Goal: Task Accomplishment & Management: Check status

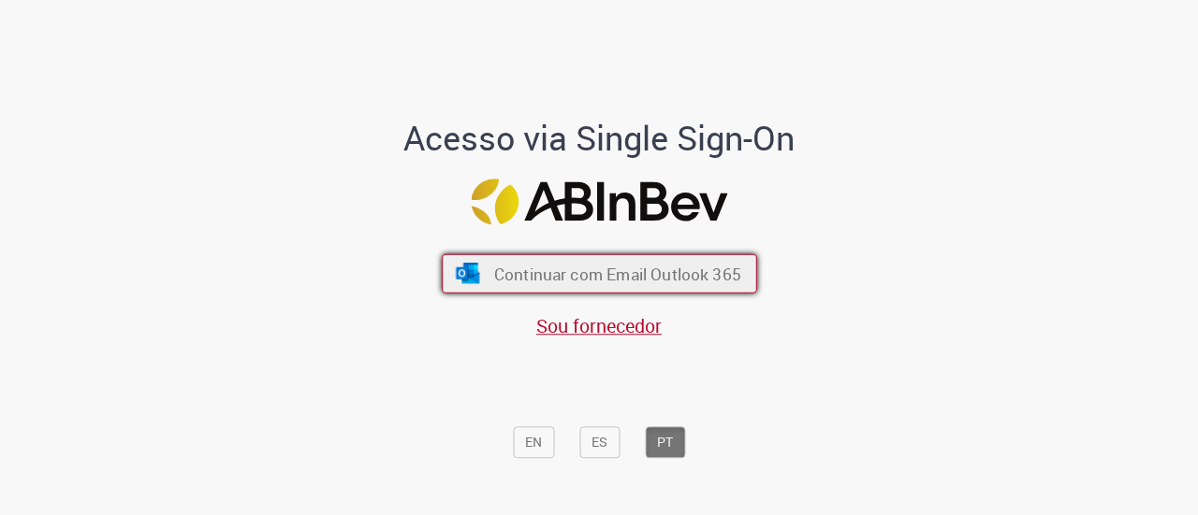
click at [623, 280] on span "Continuar com Email Outlook 365" at bounding box center [616, 274] width 247 height 22
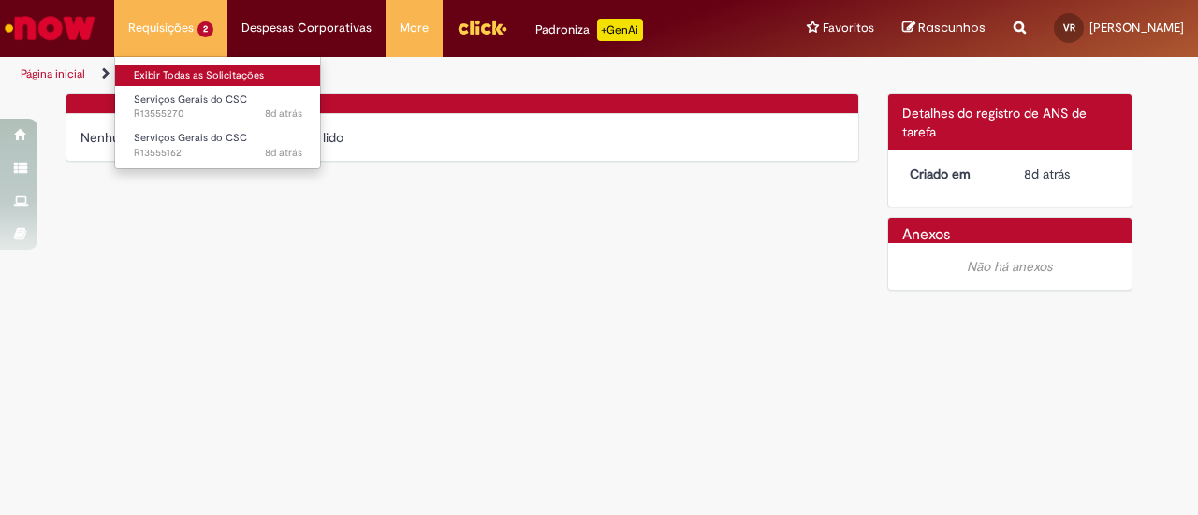
click at [190, 72] on link "Exibir Todas as Solicitações" at bounding box center [218, 75] width 206 height 21
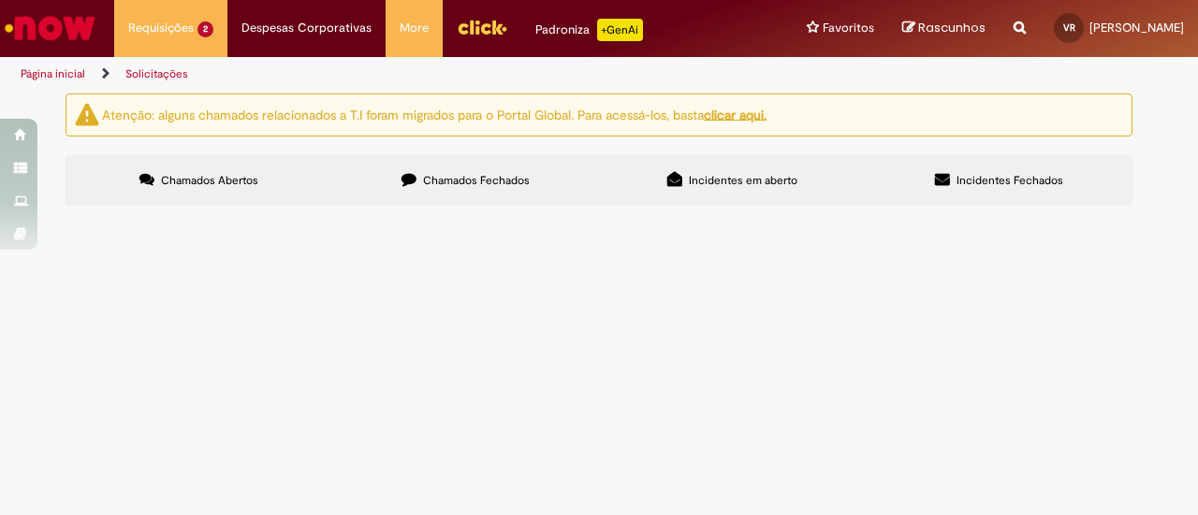
click at [0, 0] on span "Serviços Gerais do CSC" at bounding box center [0, 0] width 0 height 0
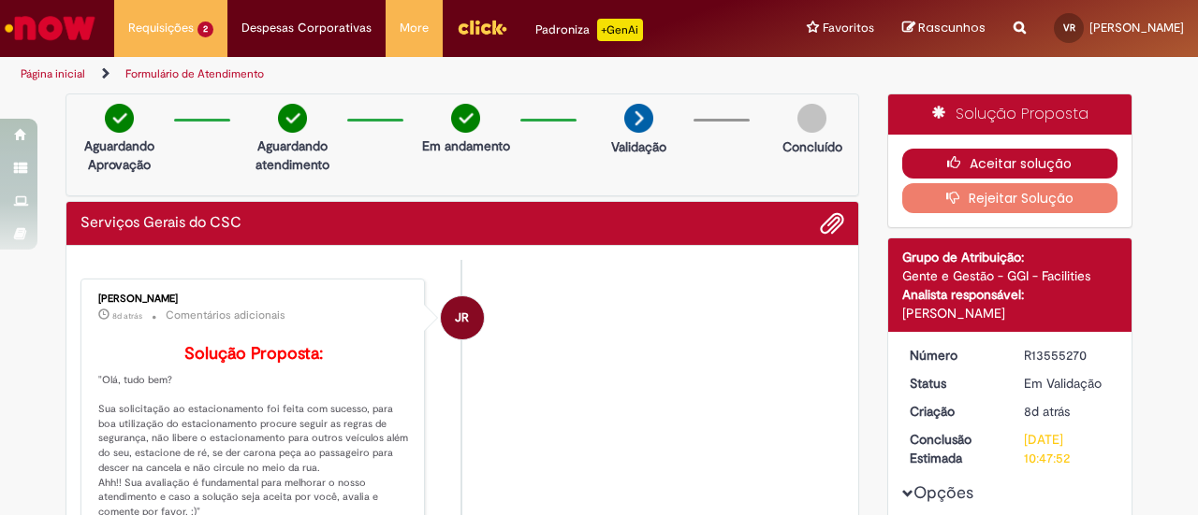
click at [959, 157] on icon "button" at bounding box center [958, 162] width 22 height 13
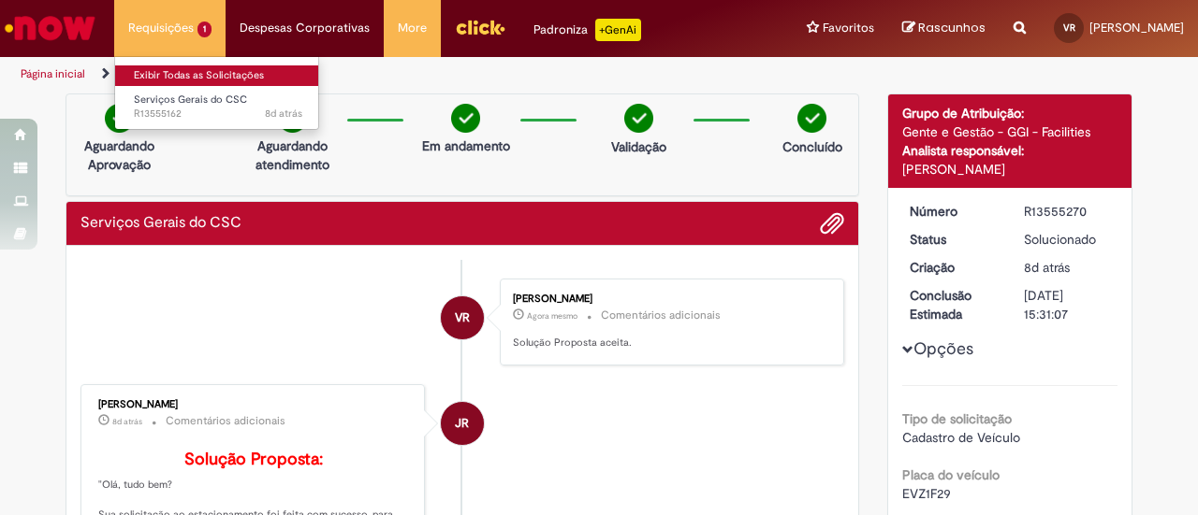
click at [159, 68] on link "Exibir Todas as Solicitações" at bounding box center [218, 75] width 206 height 21
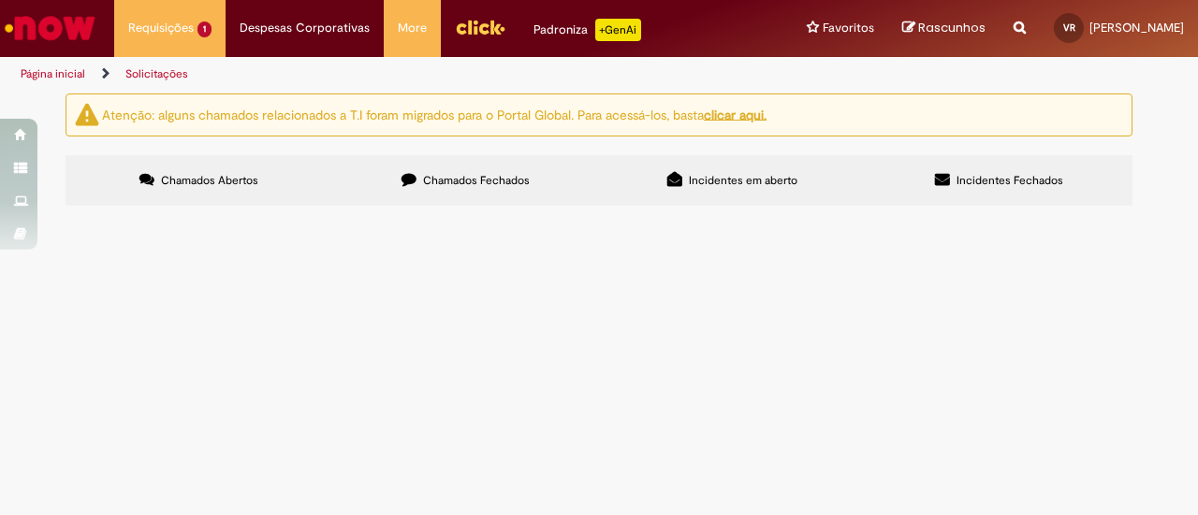
click at [0, 0] on span "Serviços Gerais do CSC" at bounding box center [0, 0] width 0 height 0
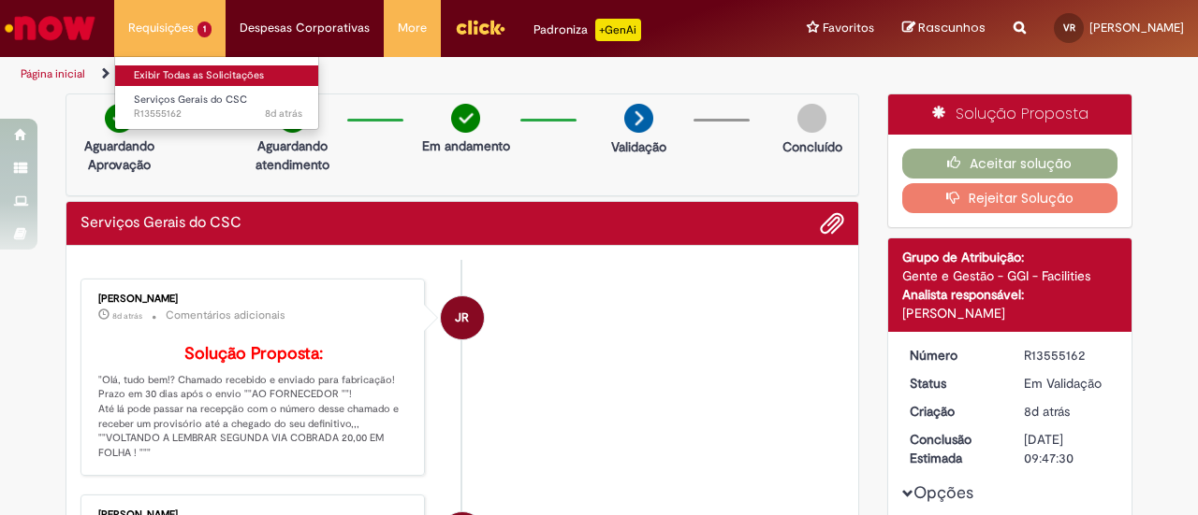
click at [165, 78] on link "Exibir Todas as Solicitações" at bounding box center [218, 75] width 206 height 21
